Goal: Transaction & Acquisition: Subscribe to service/newsletter

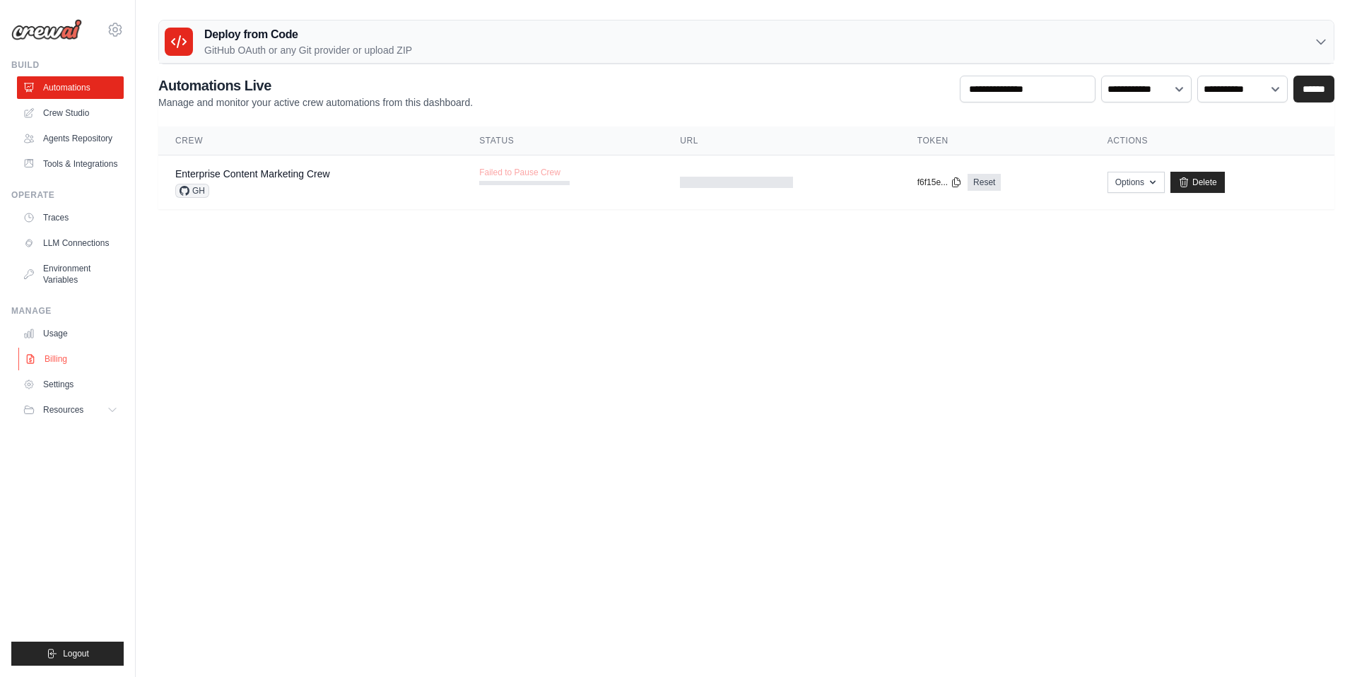
click at [67, 370] on link "Billing" at bounding box center [71, 359] width 107 height 23
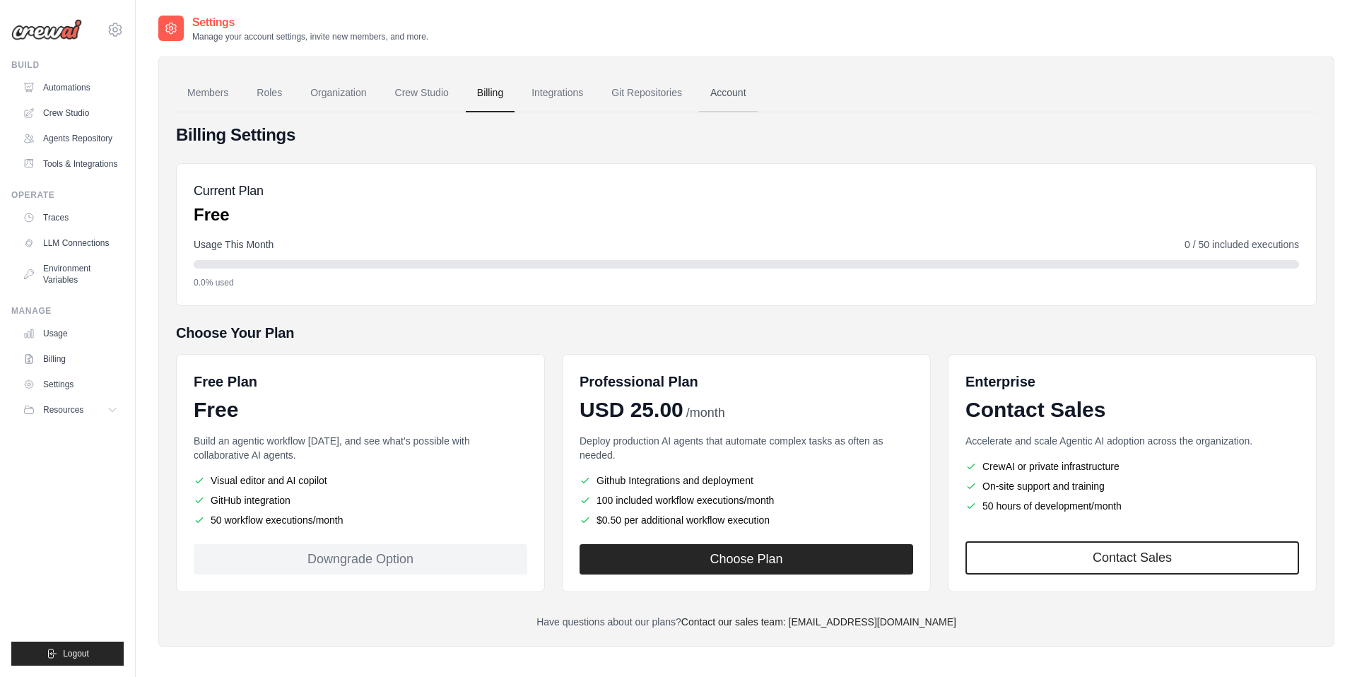
click at [746, 105] on link "Account" at bounding box center [728, 93] width 59 height 38
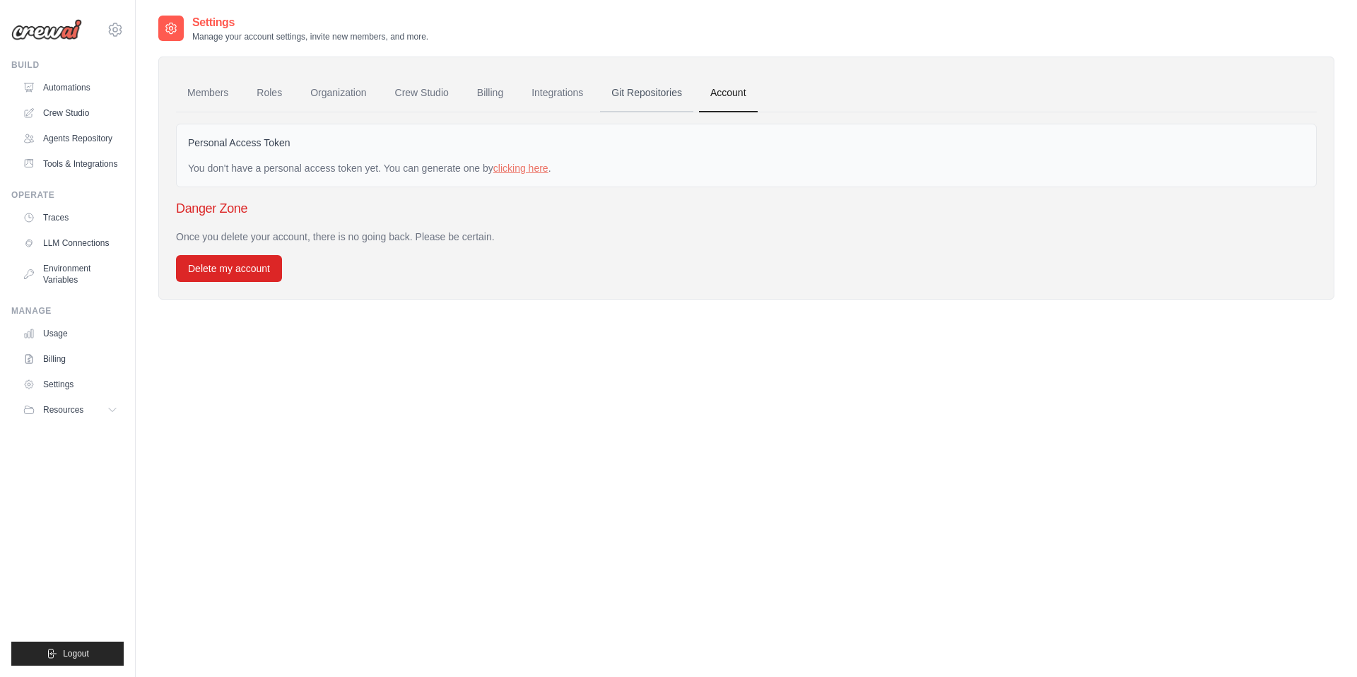
click at [691, 97] on link "Git Repositories" at bounding box center [646, 93] width 93 height 38
click at [224, 93] on link "Members" at bounding box center [208, 93] width 64 height 38
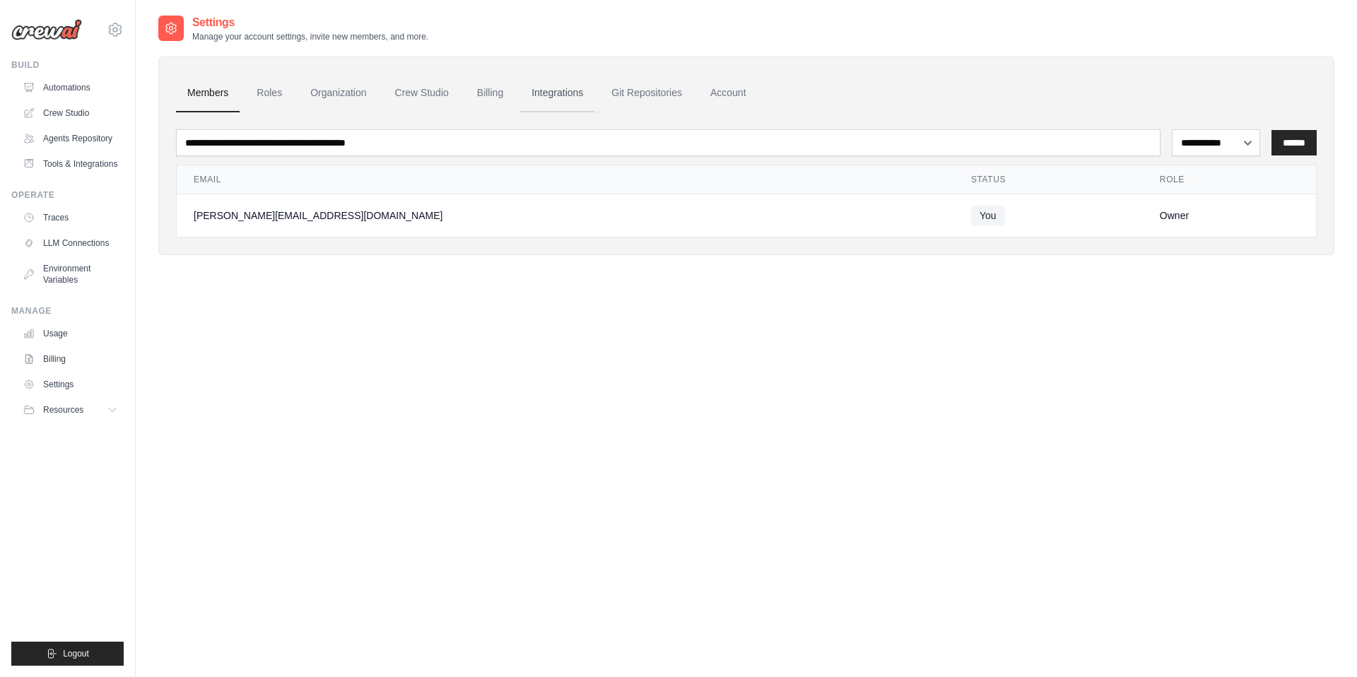
click at [567, 99] on link "Integrations" at bounding box center [557, 93] width 74 height 38
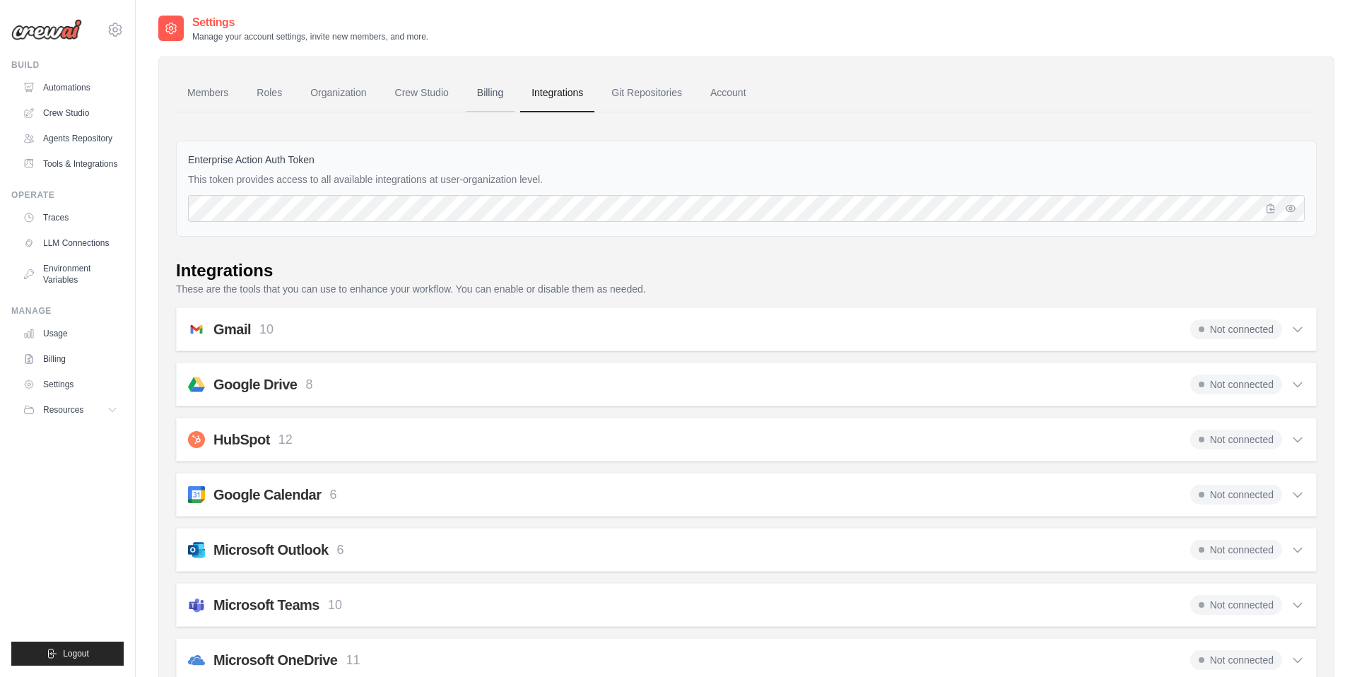
click at [506, 86] on link "Billing" at bounding box center [490, 93] width 49 height 38
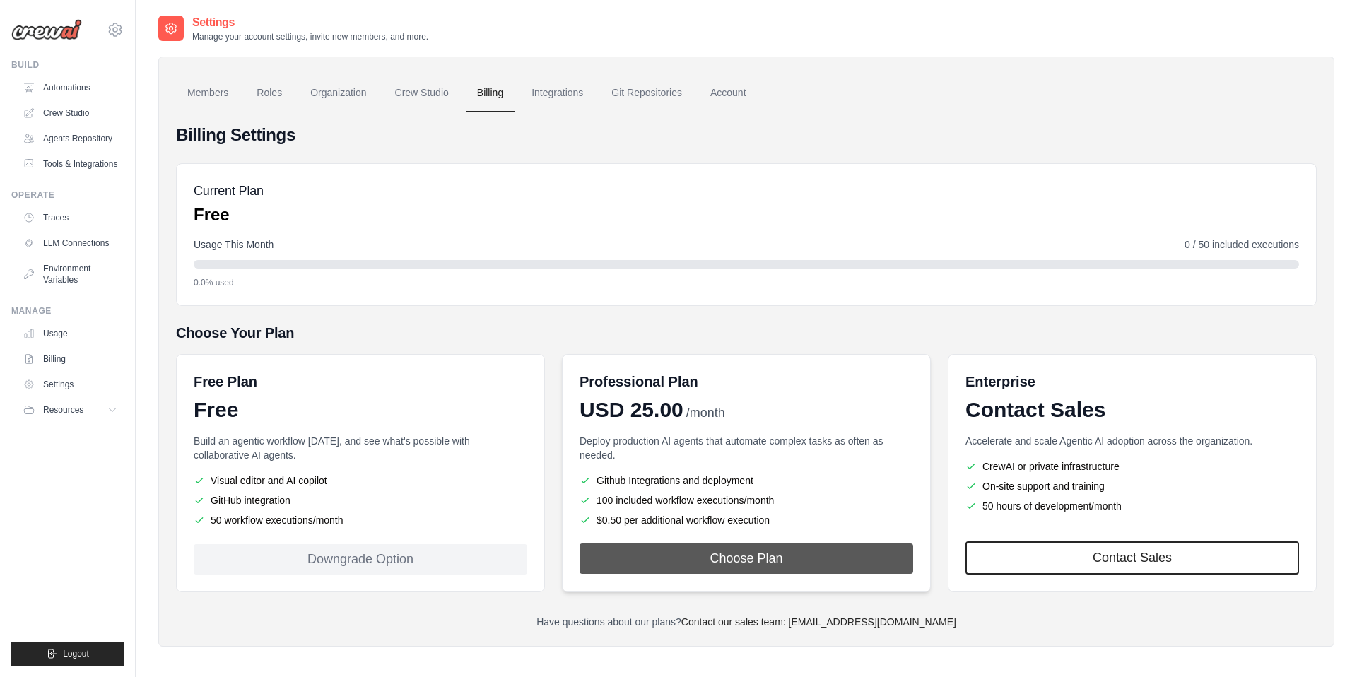
click at [707, 546] on button "Choose Plan" at bounding box center [747, 559] width 334 height 30
